Goal: Task Accomplishment & Management: Complete application form

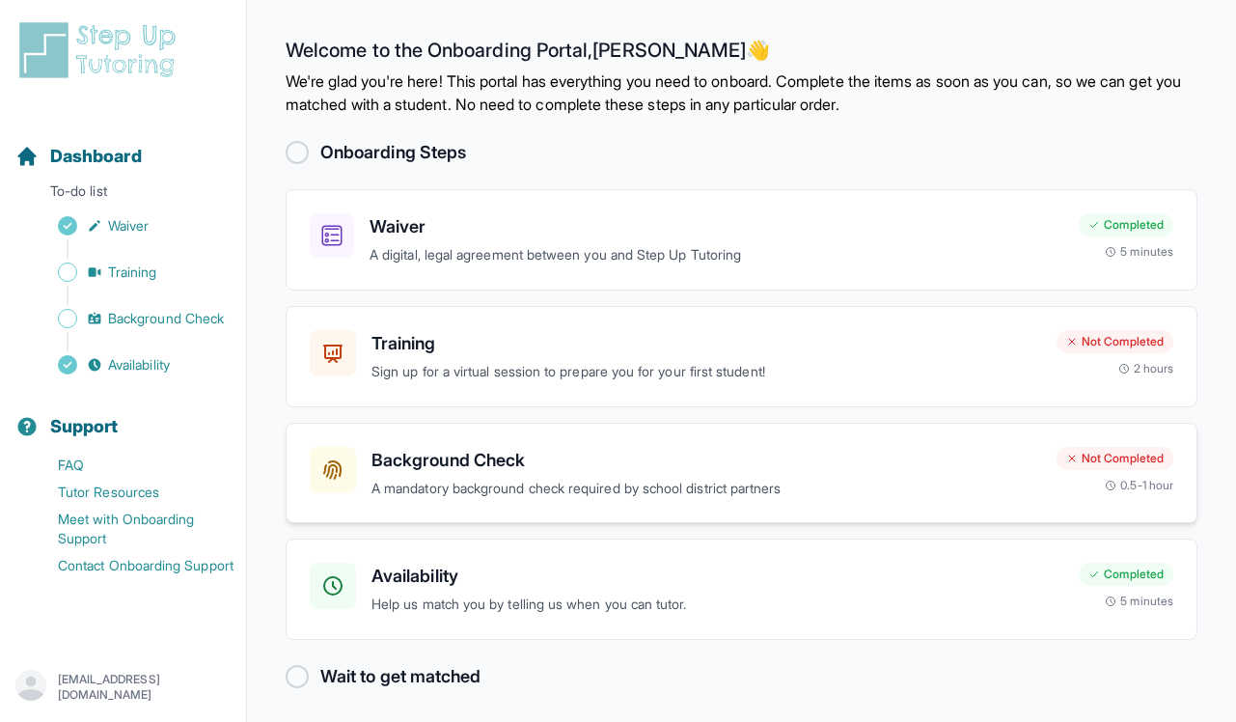
click at [775, 465] on h3 "Background Check" at bounding box center [707, 460] width 670 height 27
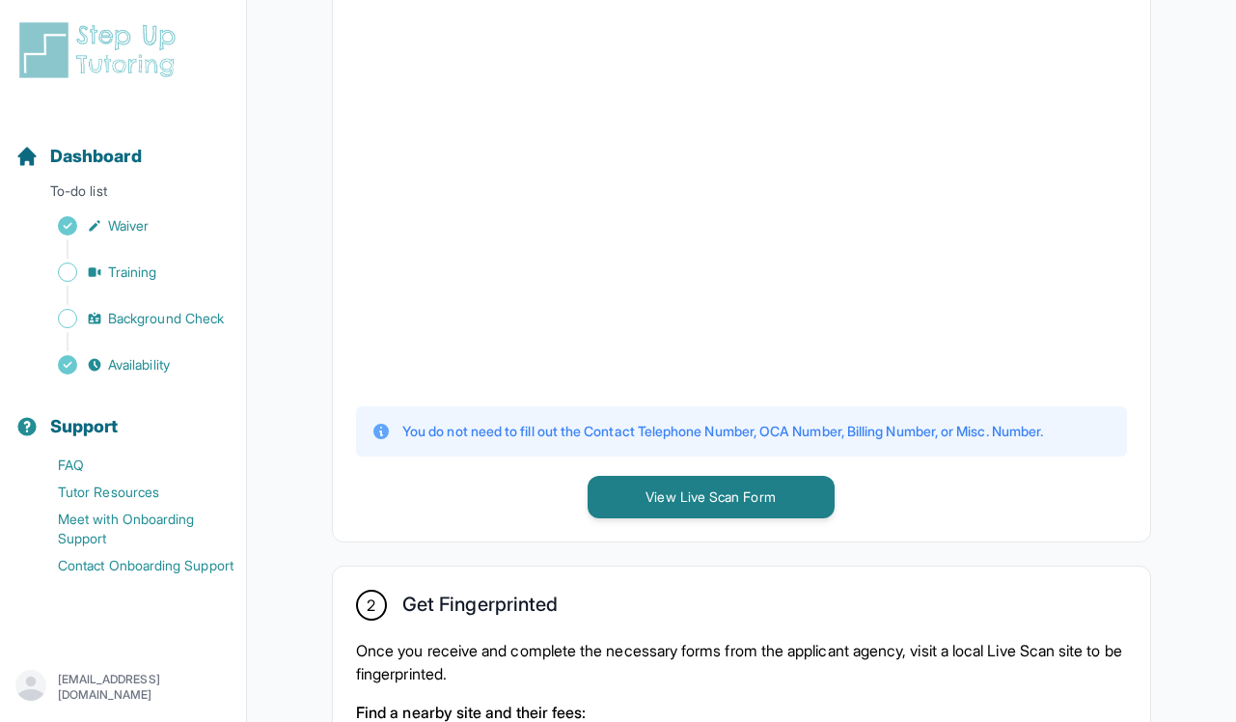
scroll to position [735, 0]
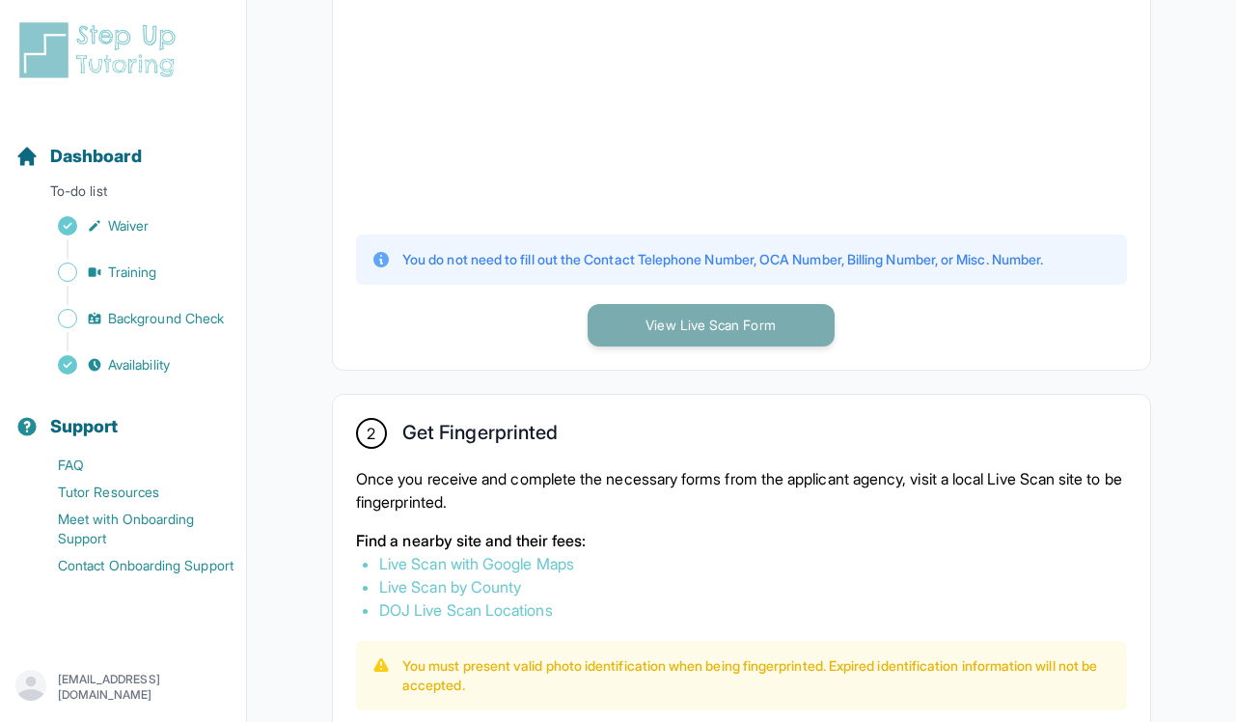
click at [822, 336] on button "View Live Scan Form" at bounding box center [711, 325] width 247 height 42
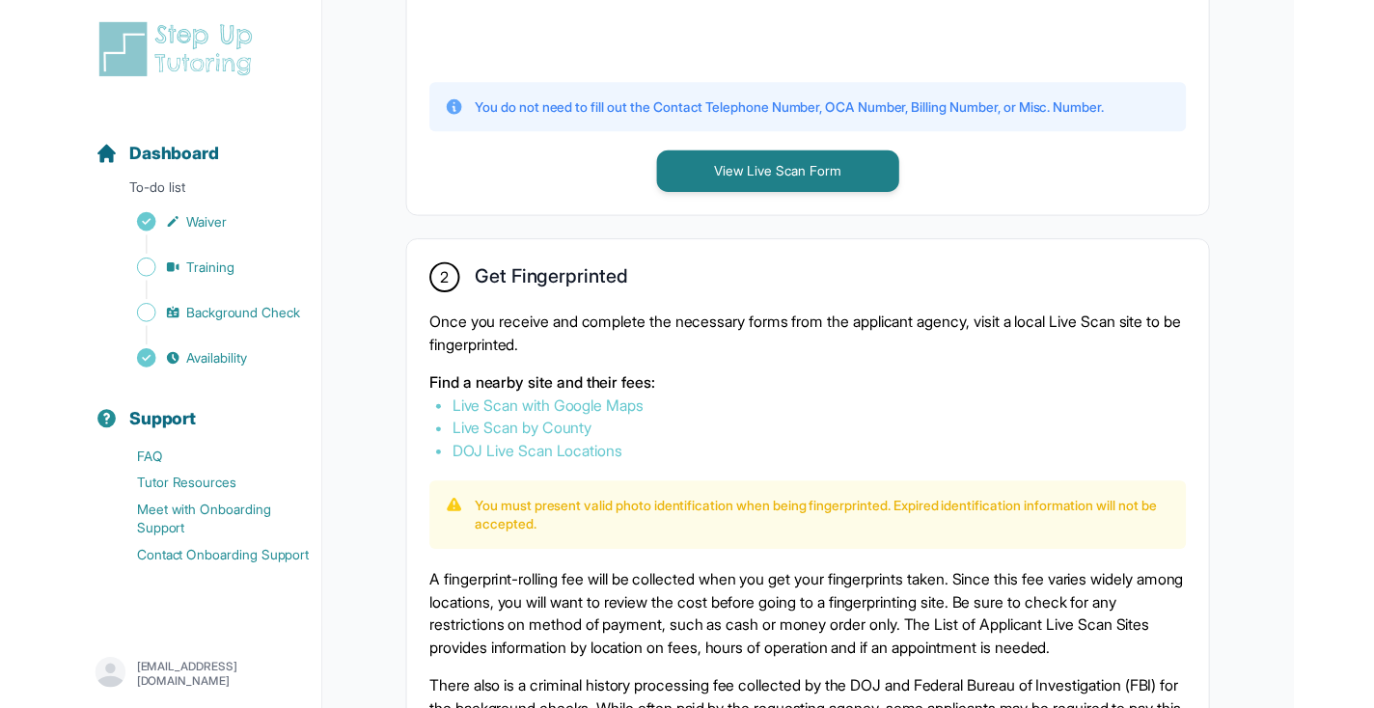
scroll to position [909, 0]
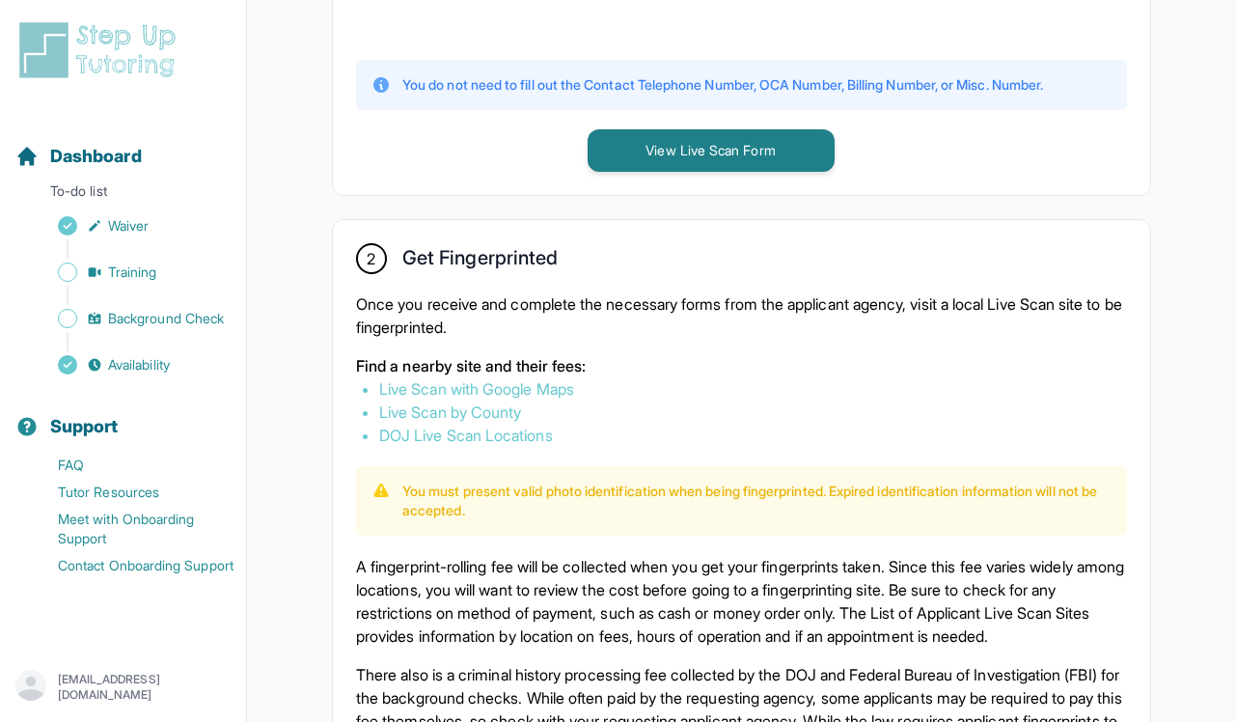
click at [559, 390] on link "Live Scan with Google Maps" at bounding box center [476, 388] width 195 height 19
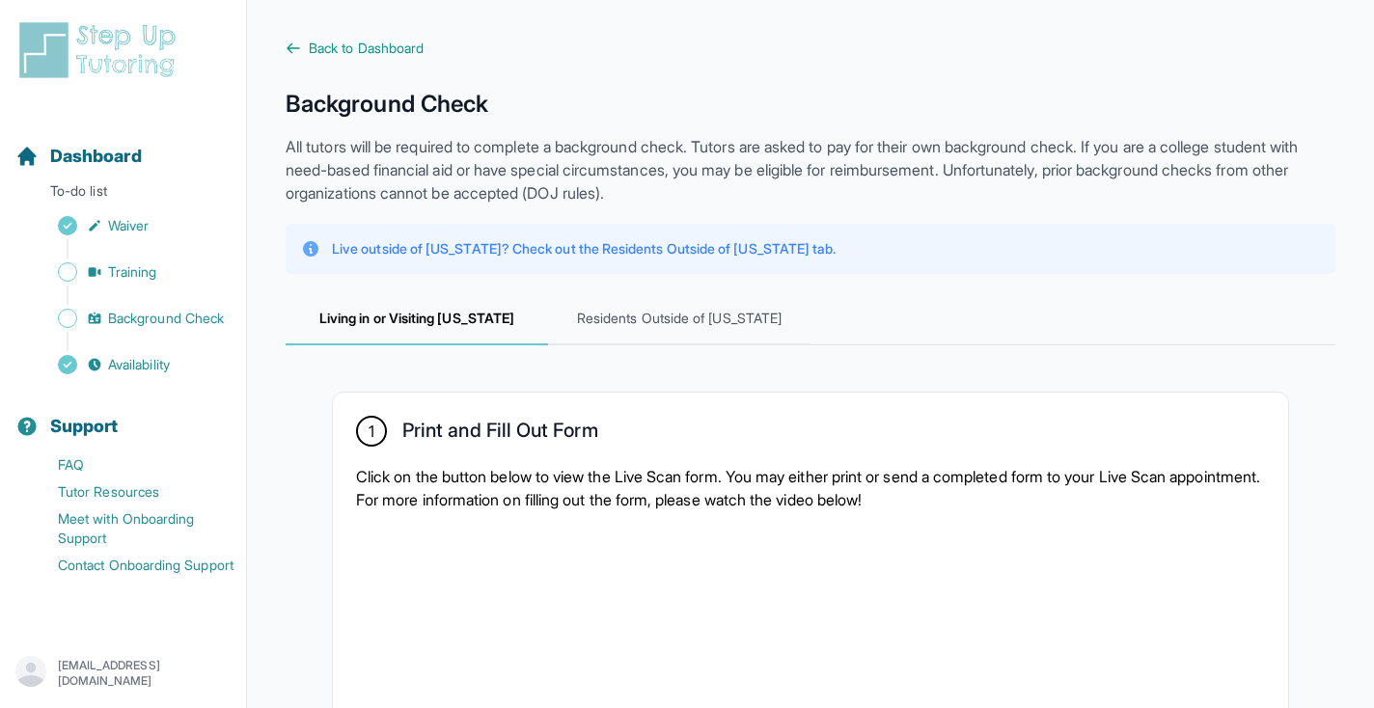
scroll to position [0, 0]
click at [115, 226] on span "Waiver" at bounding box center [128, 225] width 41 height 19
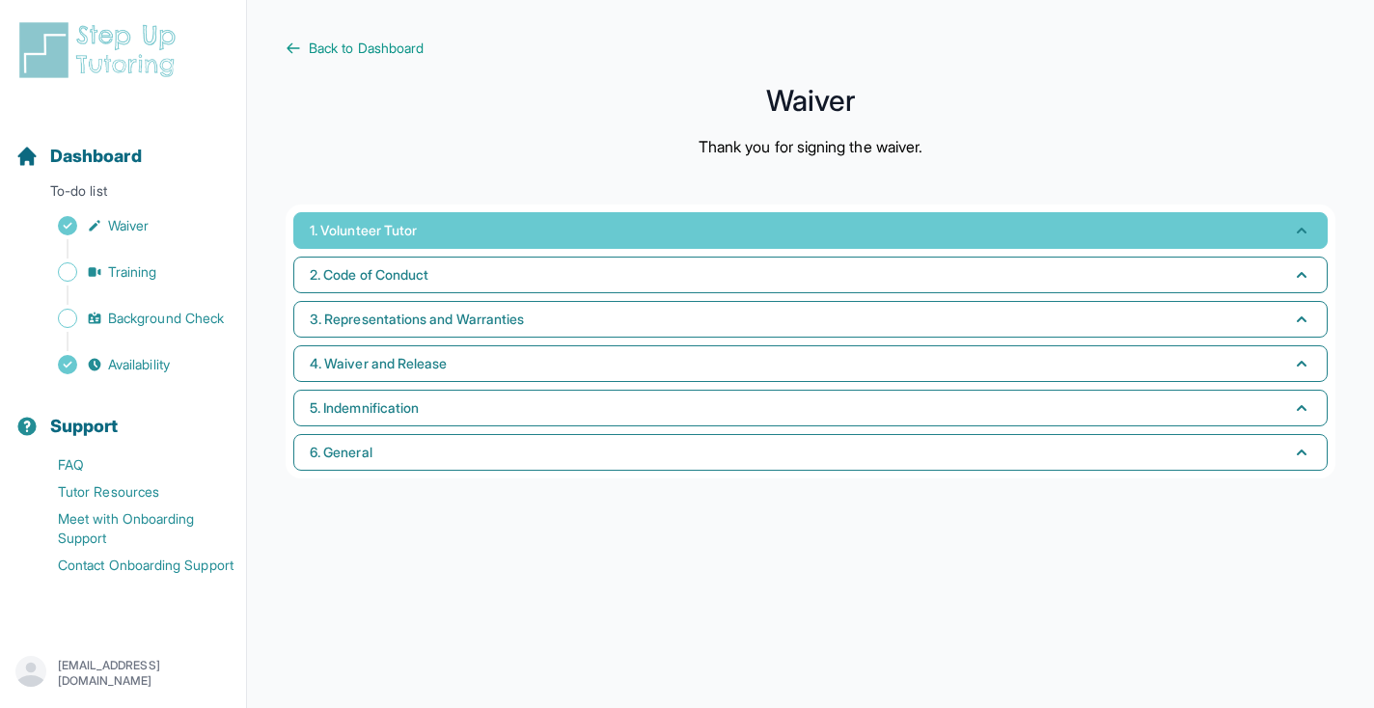
click at [379, 228] on span "1. Volunteer Tutor" at bounding box center [363, 230] width 107 height 19
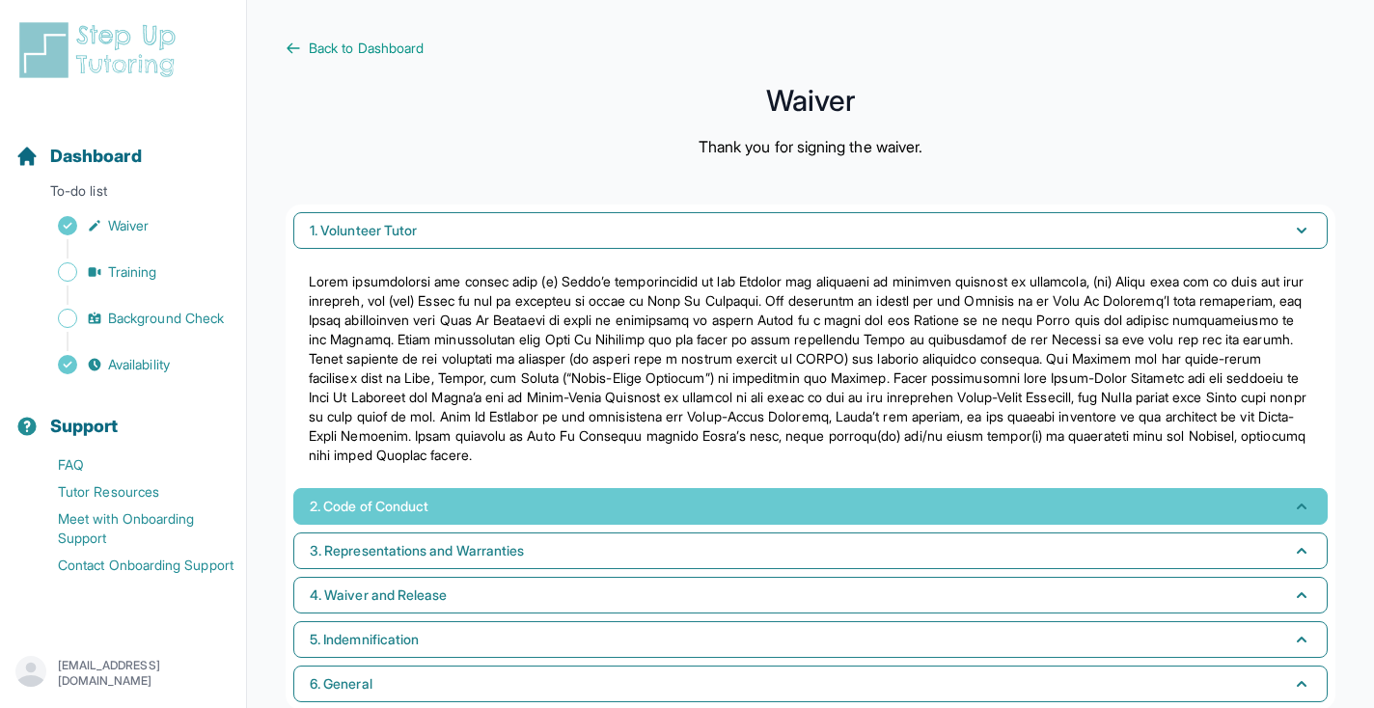
click at [422, 507] on span "2. Code of Conduct" at bounding box center [369, 506] width 119 height 19
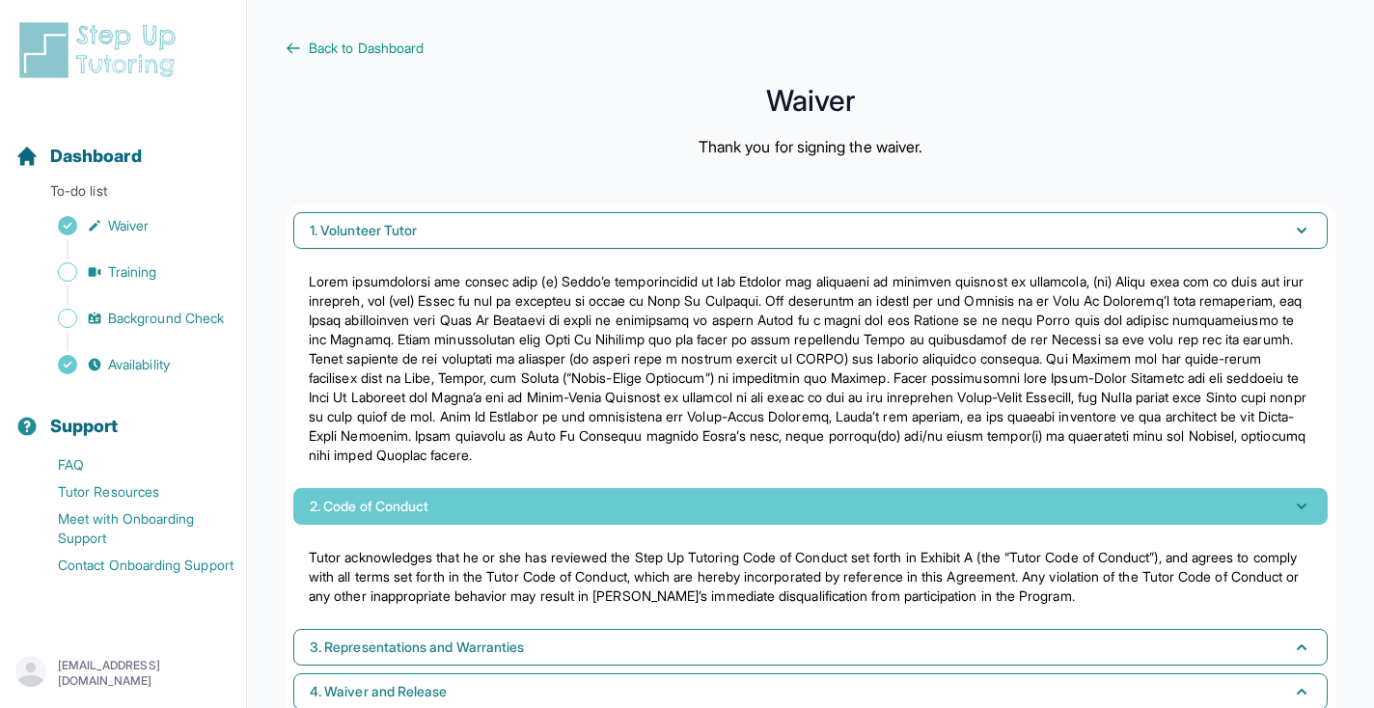
click at [422, 508] on span "2. Code of Conduct" at bounding box center [369, 506] width 119 height 19
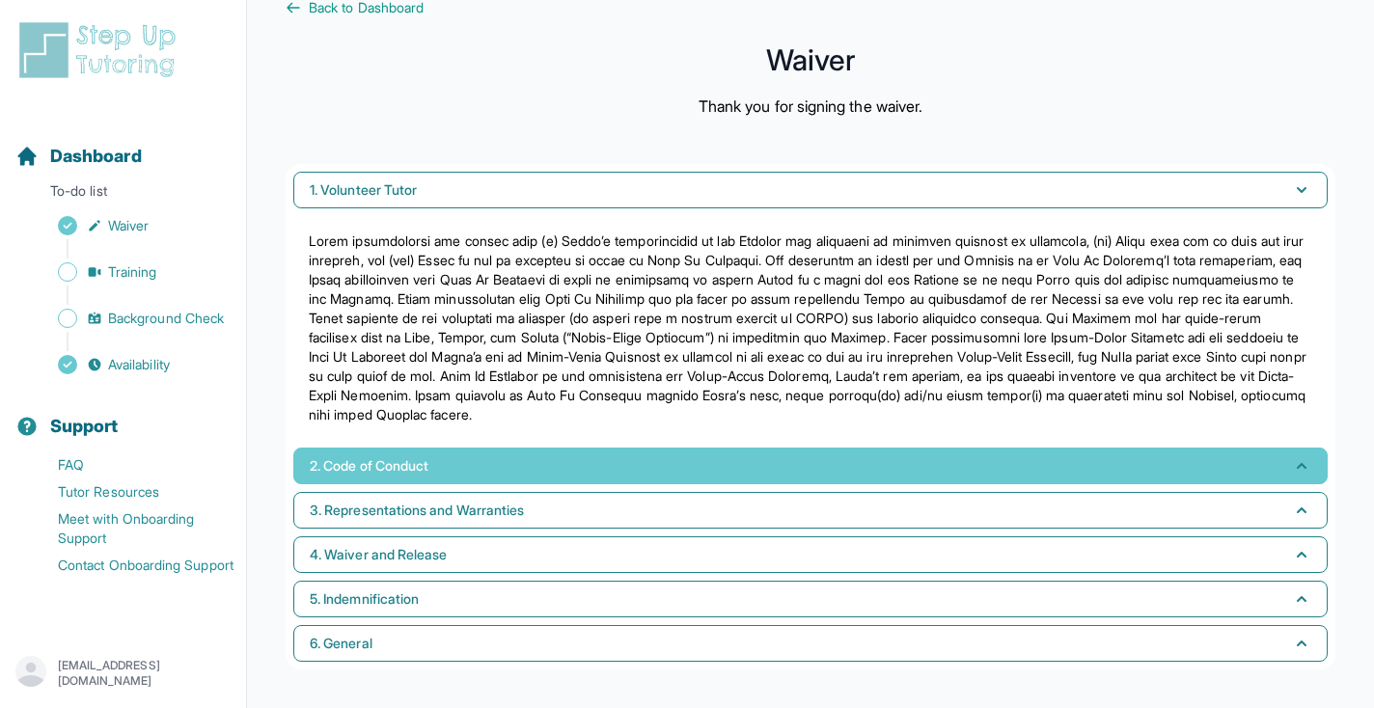
scroll to position [41, 0]
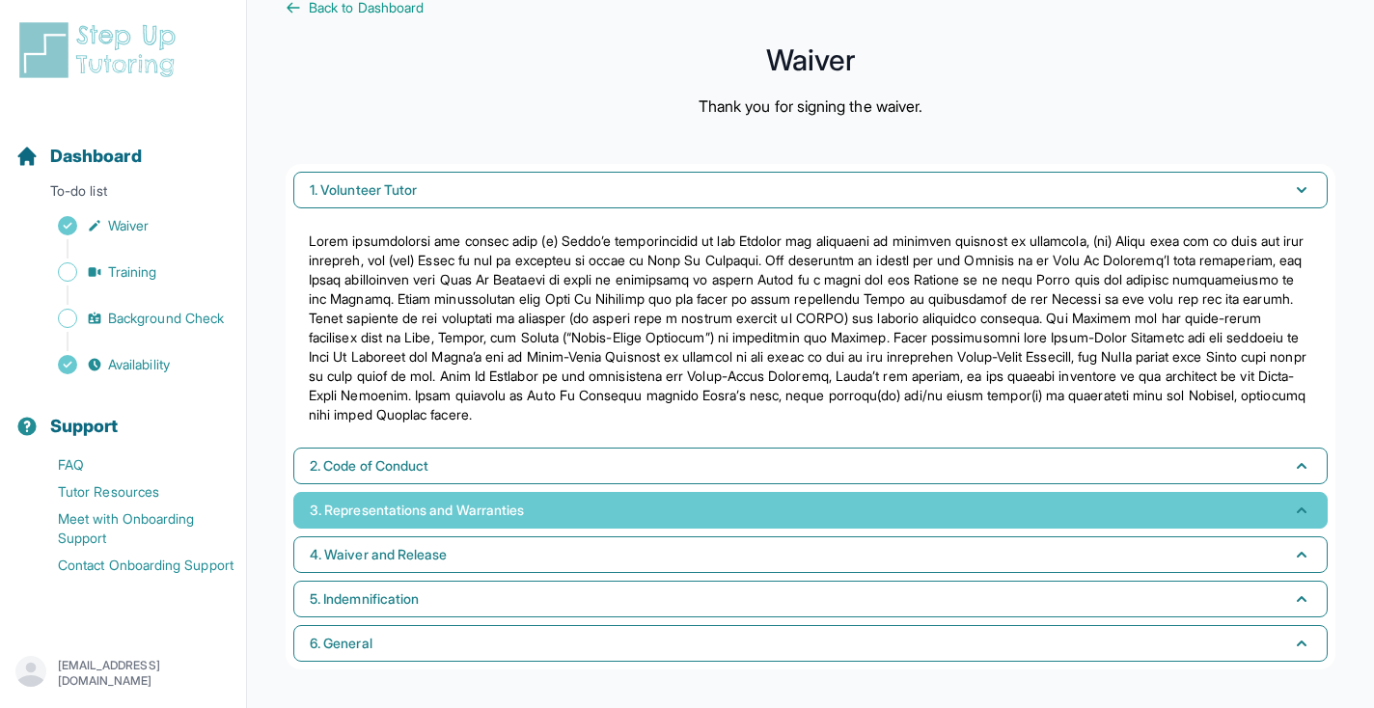
click at [409, 525] on button "3. Representations and Warranties" at bounding box center [810, 510] width 1035 height 37
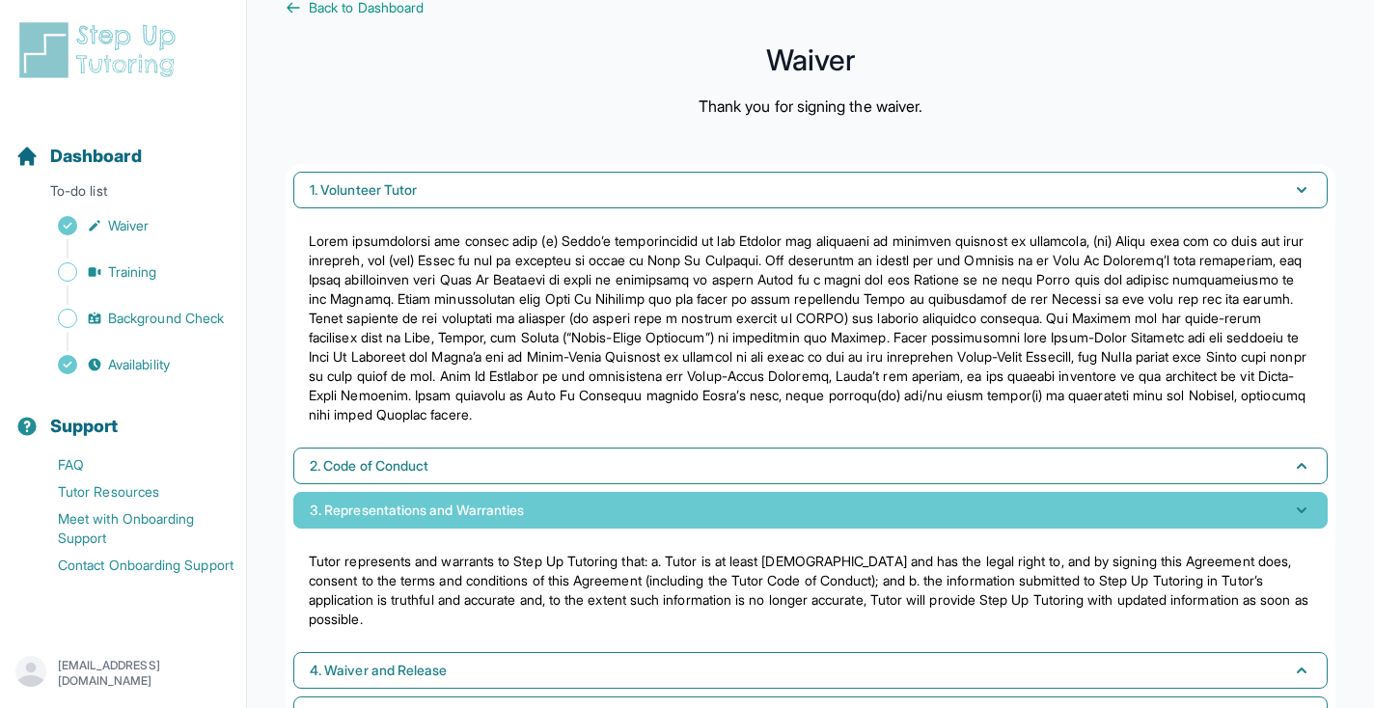
click at [422, 528] on button "3. Representations and Warranties" at bounding box center [810, 510] width 1035 height 37
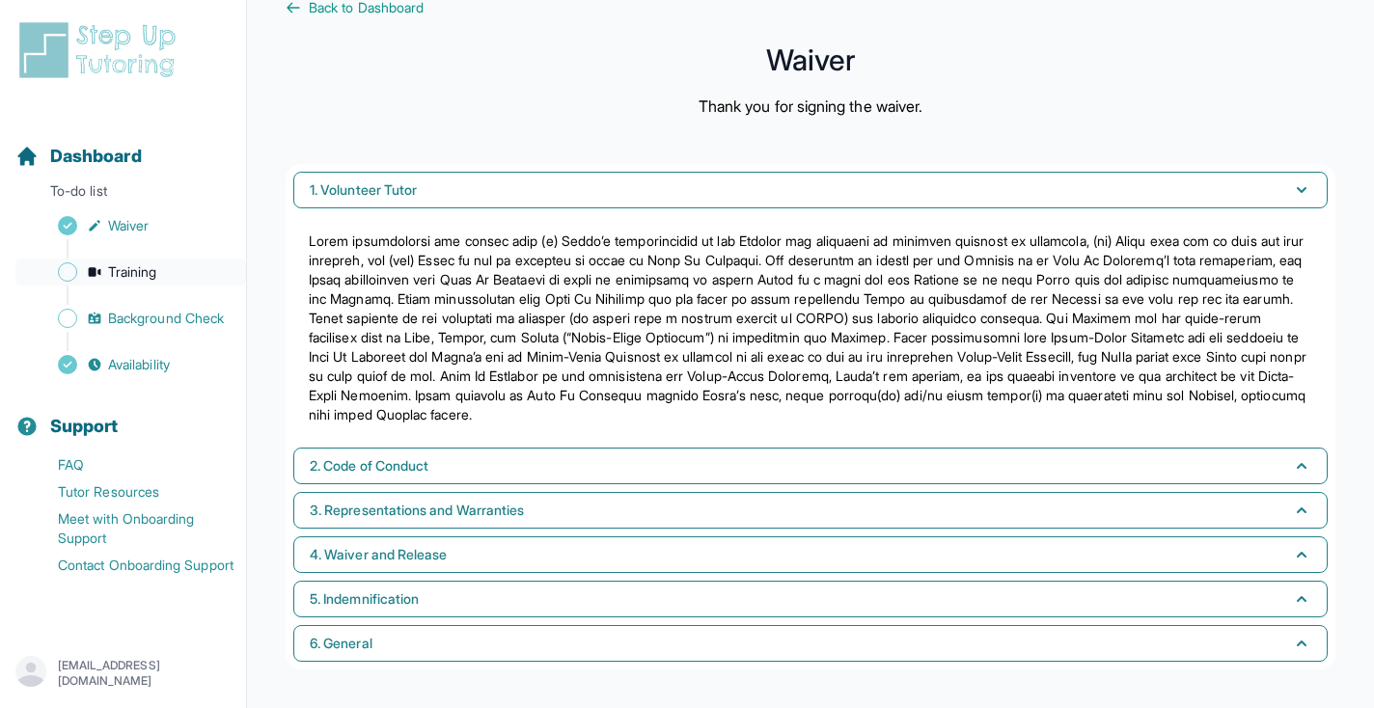
click at [157, 278] on span "Training" at bounding box center [132, 272] width 49 height 19
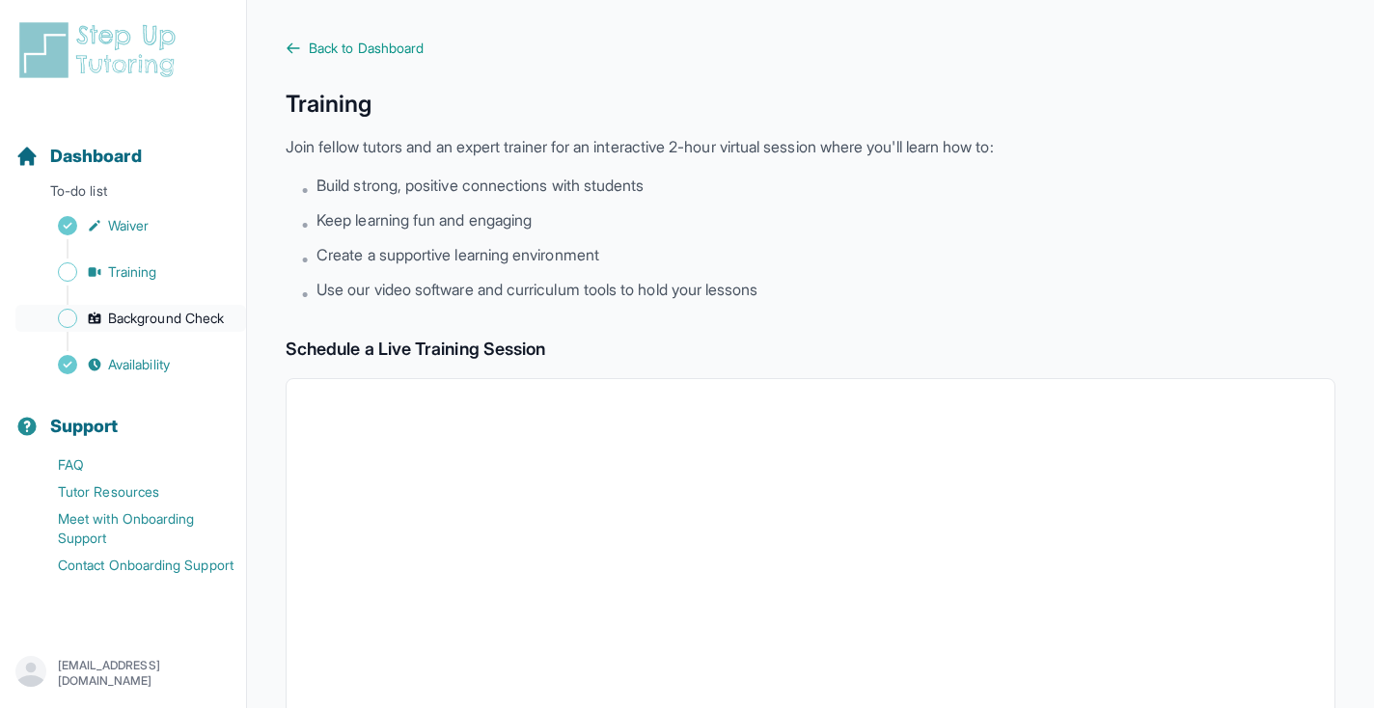
click at [172, 313] on span "Background Check" at bounding box center [166, 318] width 116 height 19
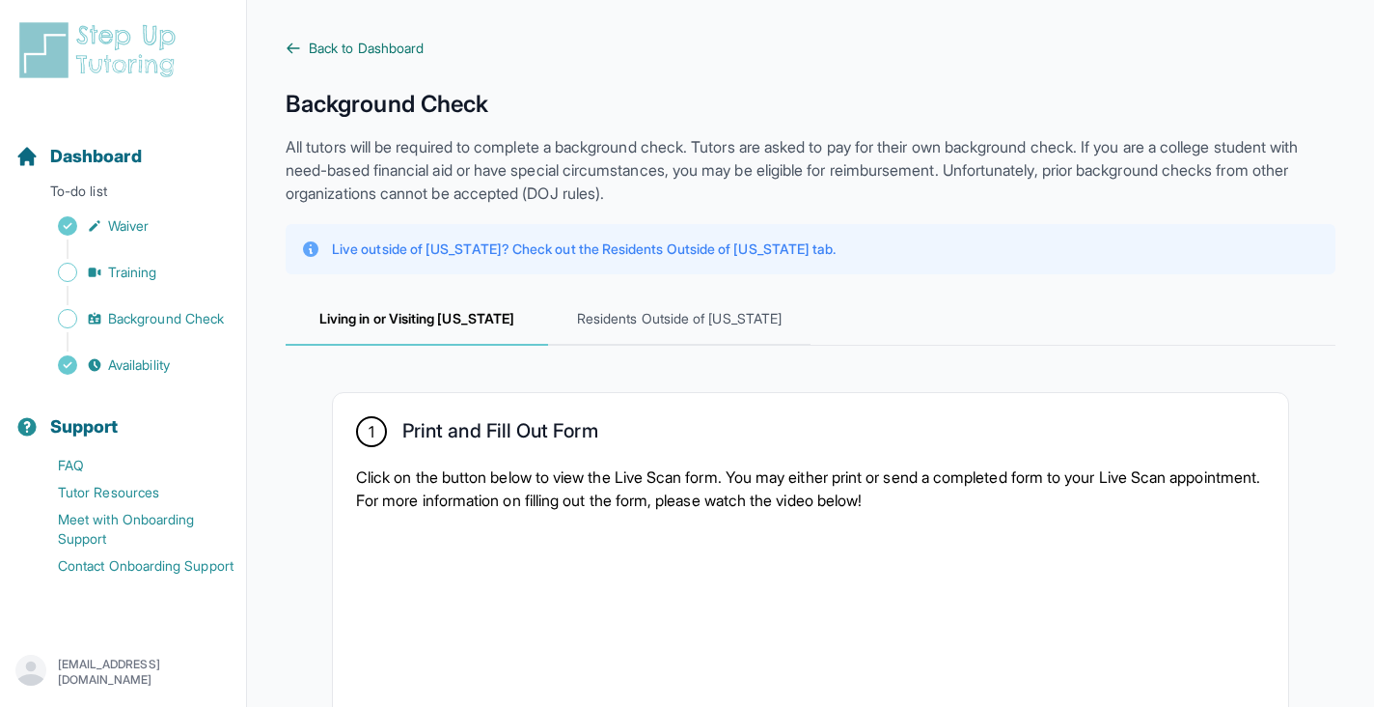
click at [292, 44] on icon at bounding box center [293, 48] width 15 height 15
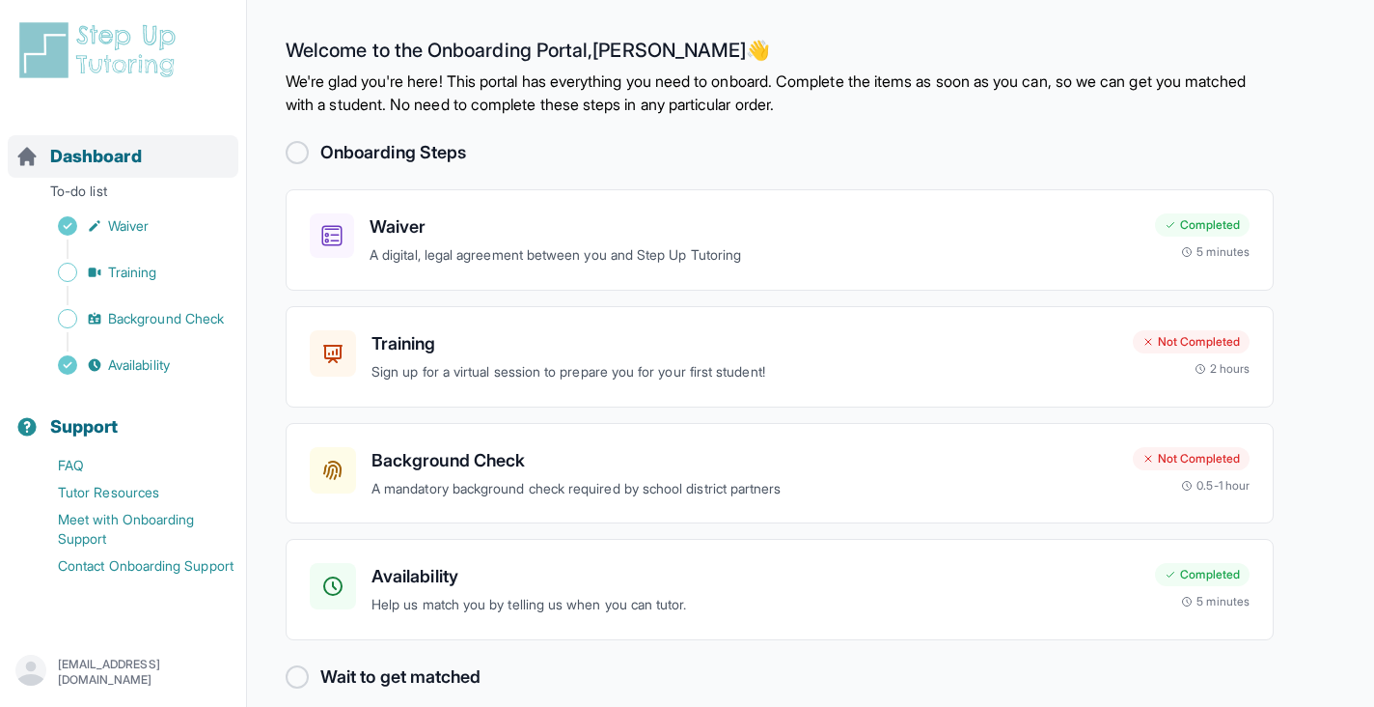
click at [125, 150] on span "Dashboard" at bounding box center [96, 156] width 92 height 27
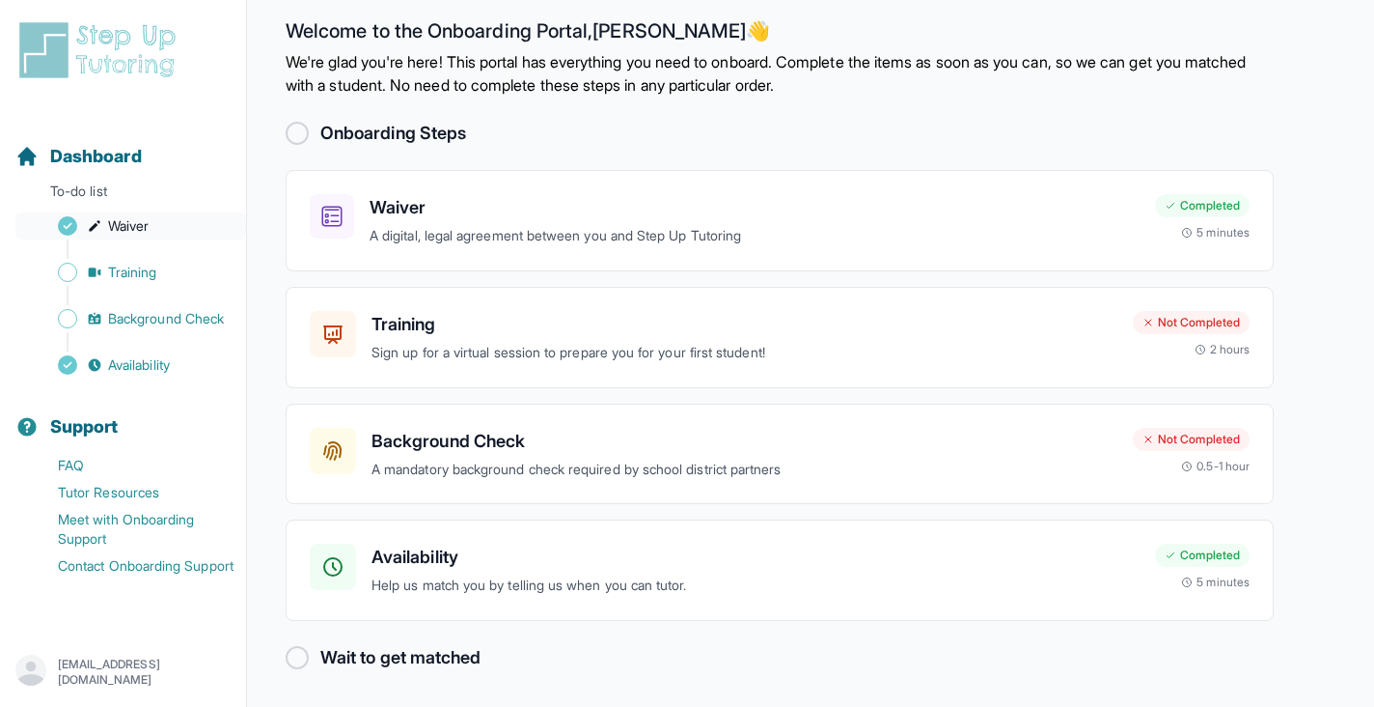
scroll to position [18, 0]
click at [514, 463] on p "A mandatory background check required by school district partners" at bounding box center [745, 470] width 746 height 22
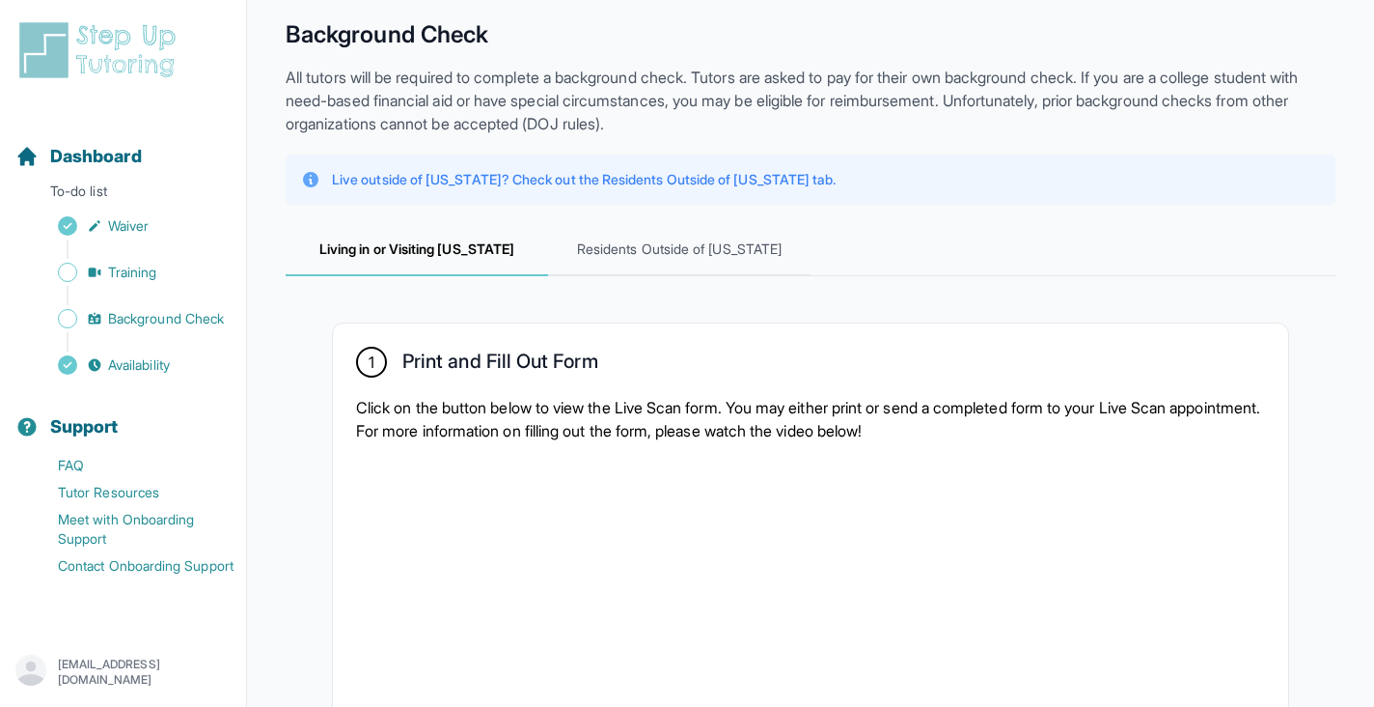
scroll to position [470, 0]
